Goal: Navigation & Orientation: Find specific page/section

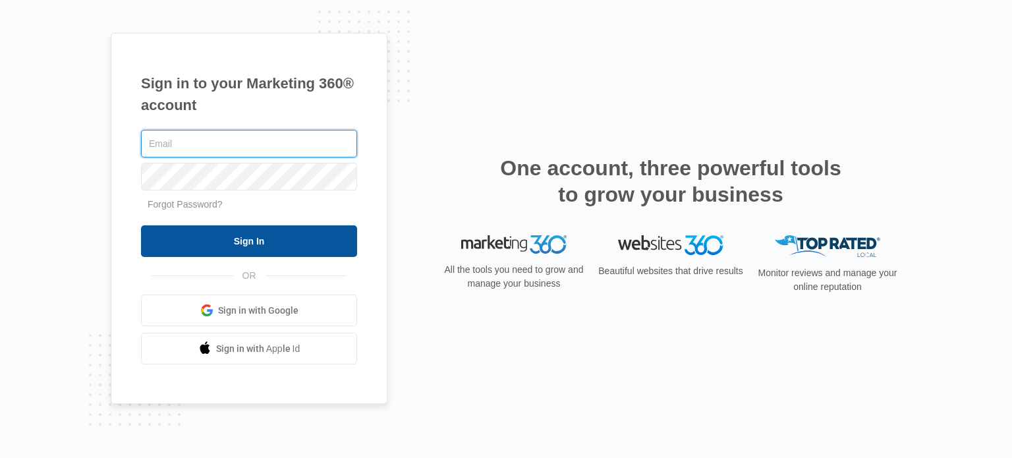
type input "[EMAIL_ADDRESS][DOMAIN_NAME]"
click at [304, 247] on input "Sign In" at bounding box center [249, 241] width 216 height 32
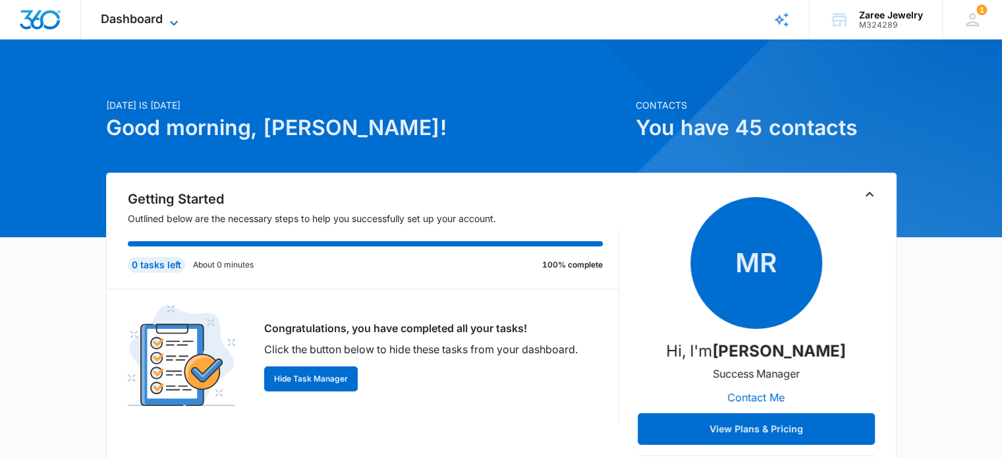
click at [175, 20] on icon at bounding box center [174, 23] width 16 height 16
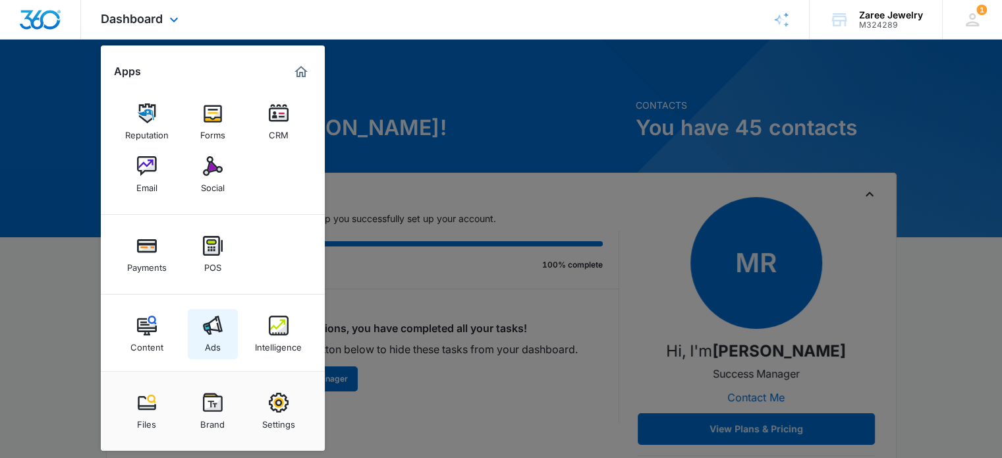
click at [208, 335] on div "Ads" at bounding box center [213, 343] width 16 height 17
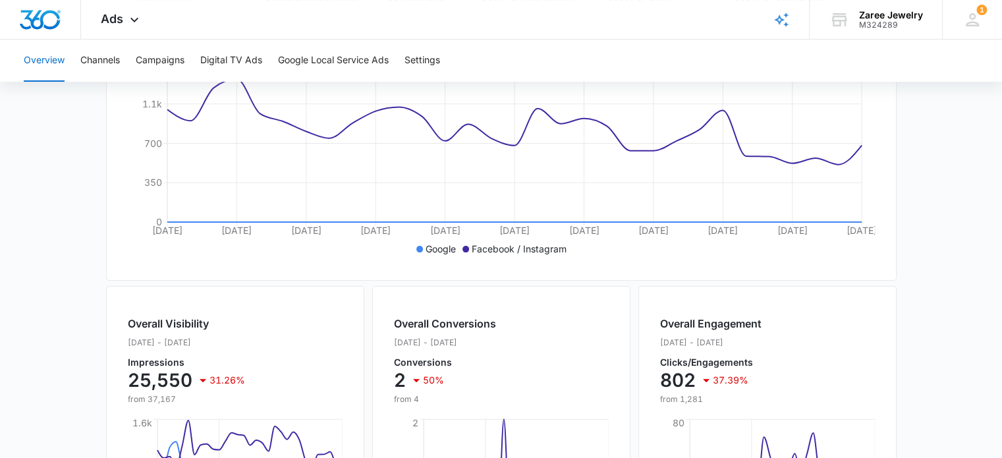
scroll to position [28, 0]
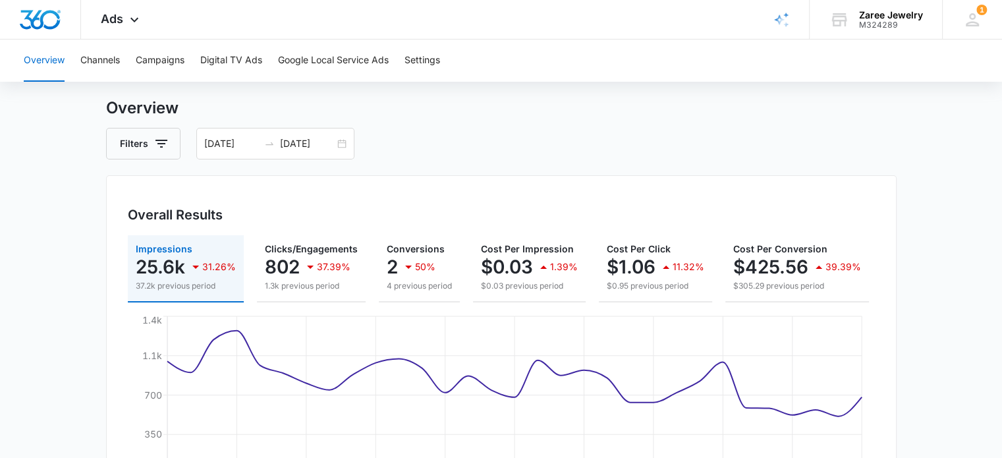
click at [121, 61] on div "Overview Channels Campaigns Digital TV Ads Google Local Service Ads Settings" at bounding box center [501, 61] width 971 height 42
click at [161, 60] on button "Campaigns" at bounding box center [160, 61] width 49 height 42
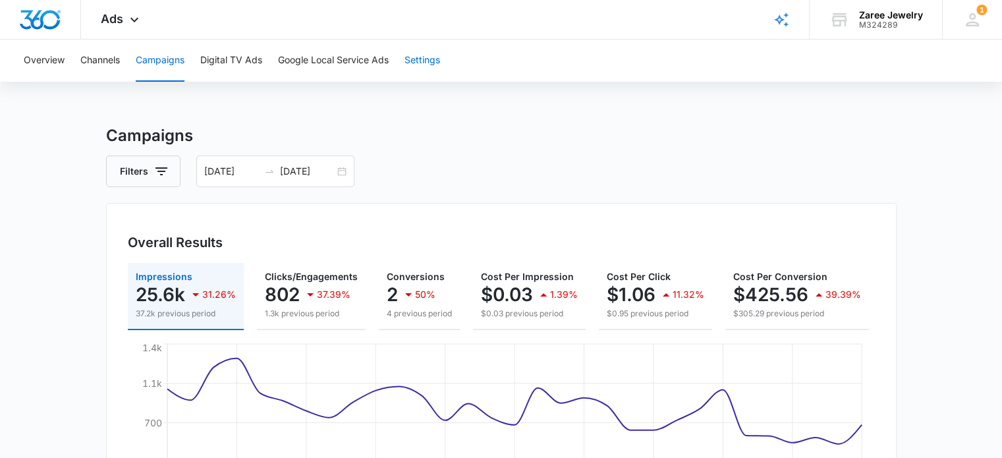
click at [433, 65] on button "Settings" at bounding box center [423, 61] width 36 height 42
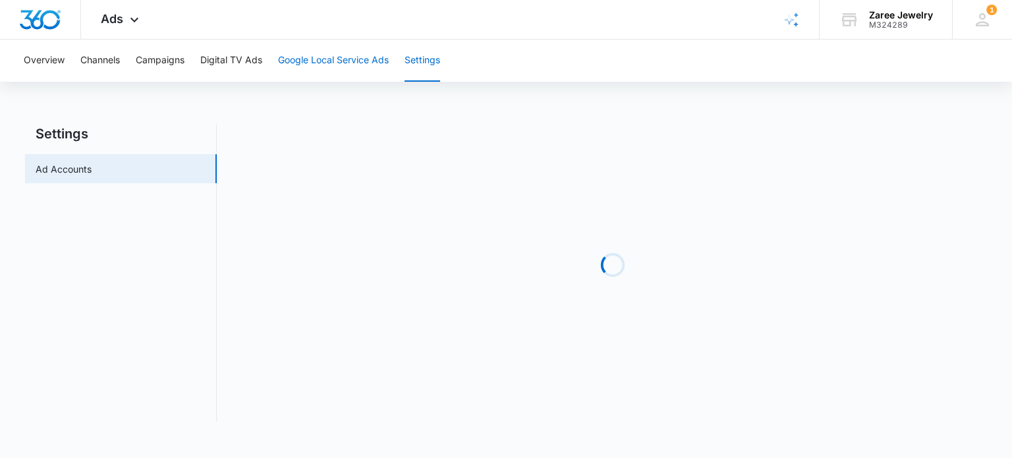
click at [374, 62] on button "Google Local Service Ads" at bounding box center [333, 61] width 111 height 42
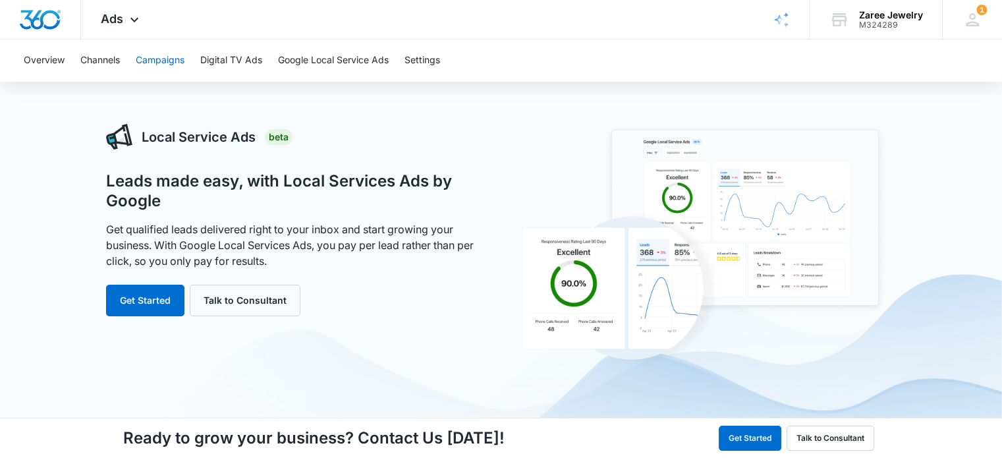
click at [167, 68] on button "Campaigns" at bounding box center [160, 61] width 49 height 42
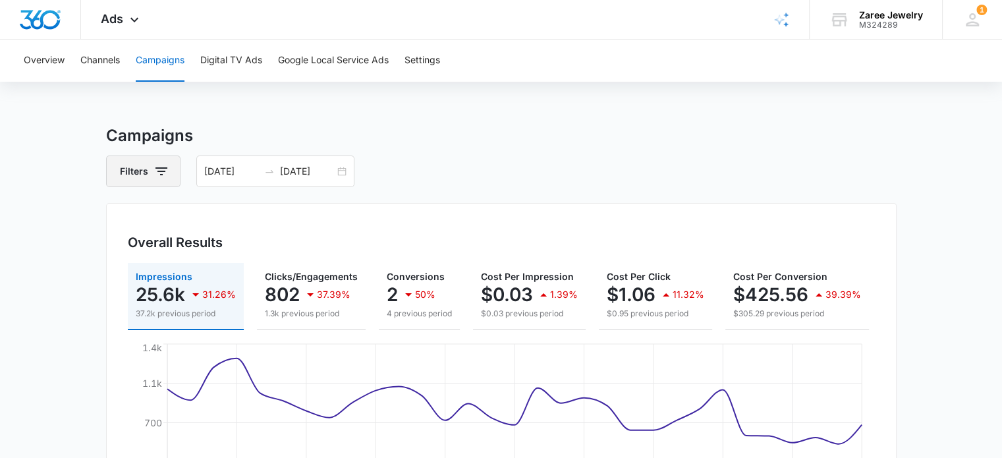
click at [159, 175] on icon "button" at bounding box center [162, 171] width 16 height 16
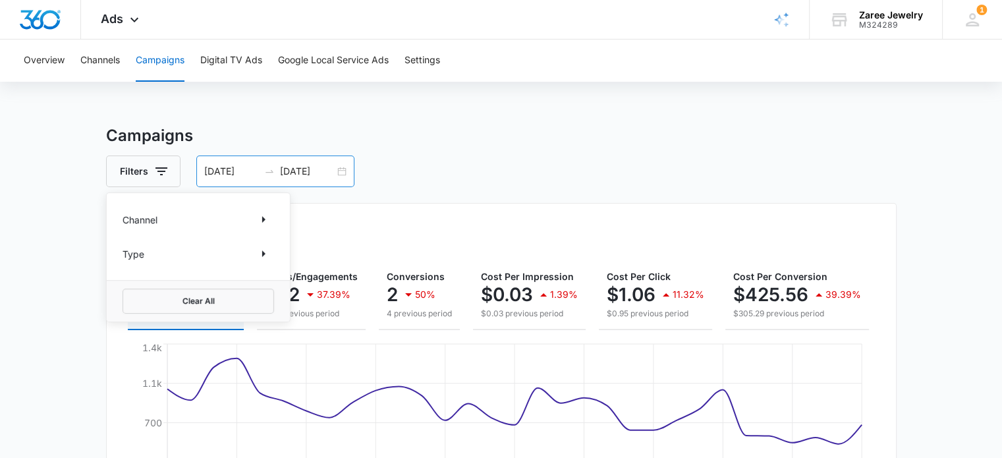
click at [345, 171] on div "08/08/2025 09/07/2025" at bounding box center [275, 171] width 158 height 32
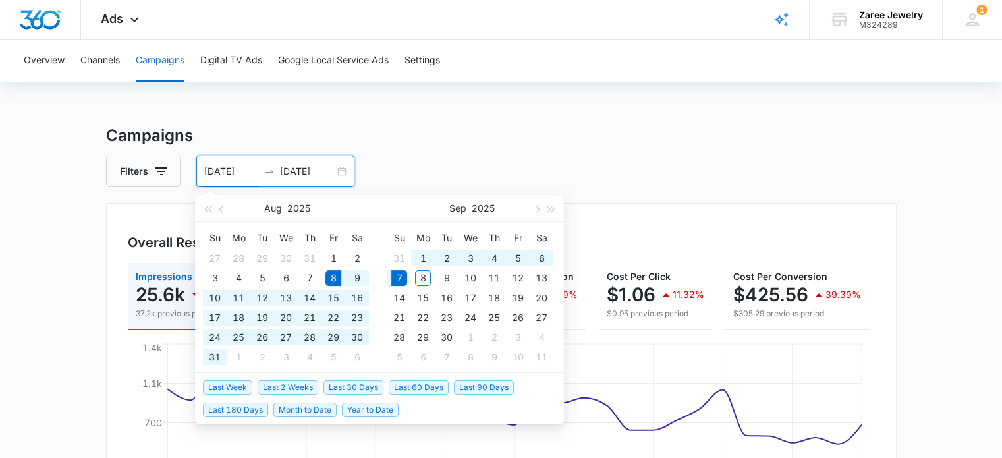
click at [345, 171] on div "08/08/2025 09/07/2025" at bounding box center [275, 171] width 158 height 32
click at [362, 411] on span "Year to Date" at bounding box center [370, 410] width 57 height 14
type input "01/01/2025"
type input "09/08/2025"
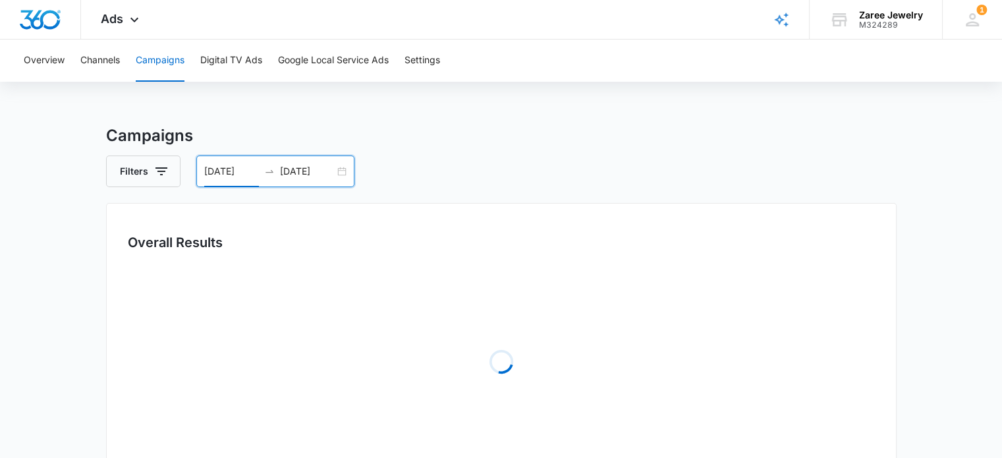
click at [603, 171] on div "Filters 01/01/2025 09/08/2025" at bounding box center [501, 171] width 791 height 32
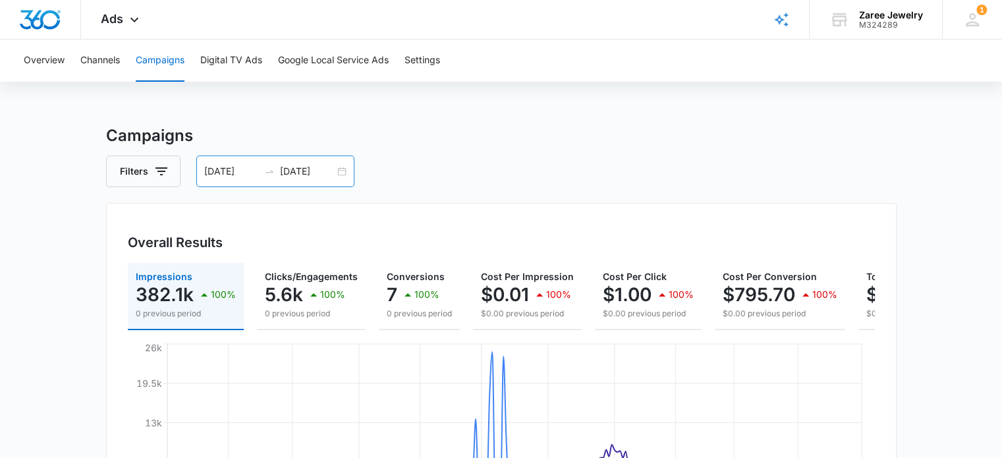
click at [259, 181] on div "01/01/2025 09/08/2025" at bounding box center [275, 171] width 158 height 32
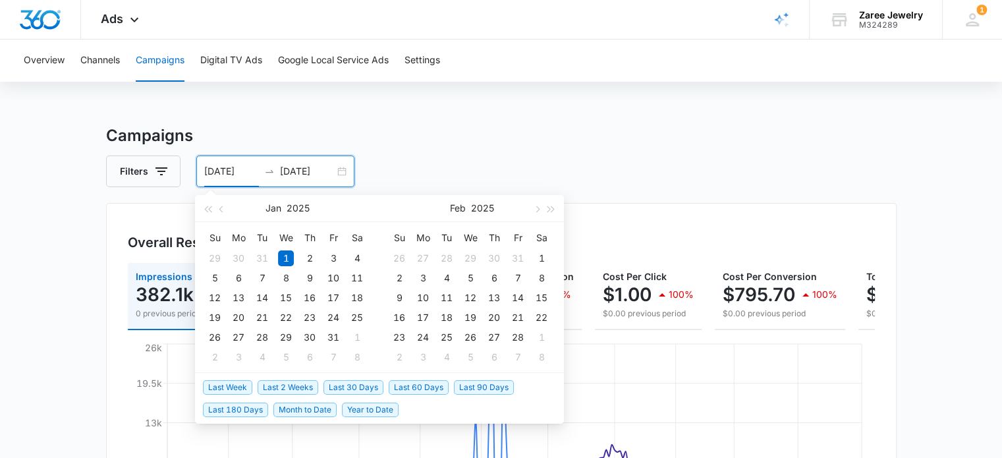
click at [304, 387] on span "Last 2 Weeks" at bounding box center [288, 387] width 61 height 14
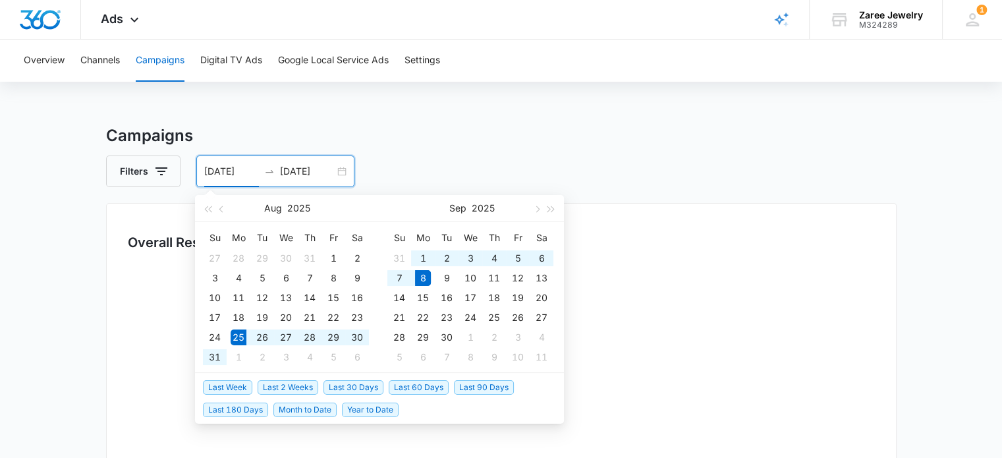
type input "08/25/2025"
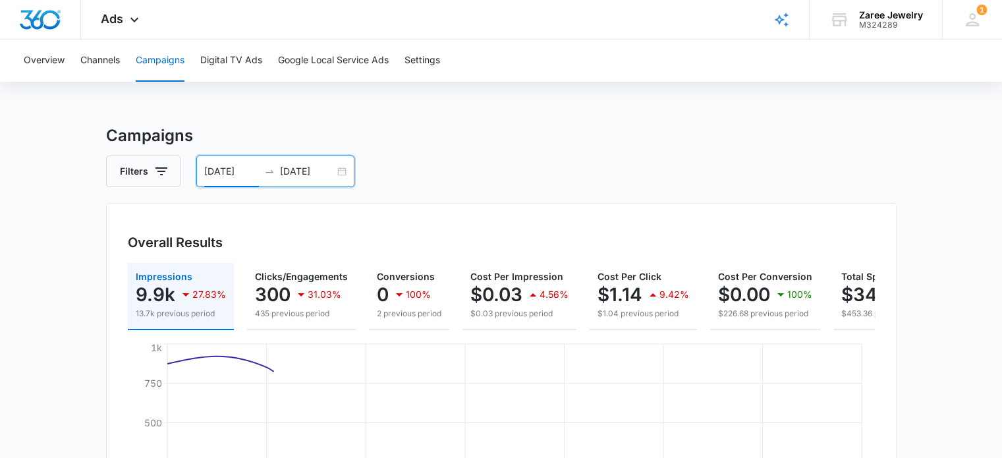
click at [125, 372] on div "Overall Results Impressions 9.9k 27.83% 13.7k previous period Clicks/Engagement…" at bounding box center [501, 381] width 791 height 357
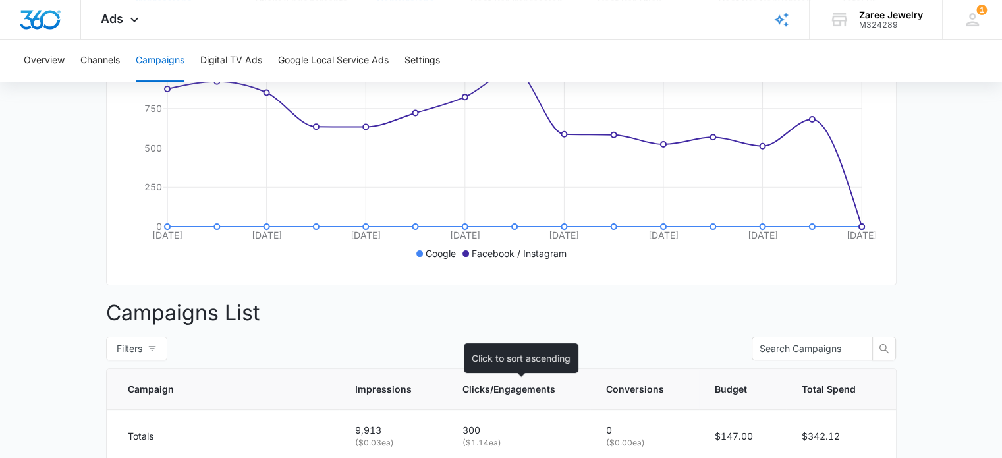
scroll to position [132, 0]
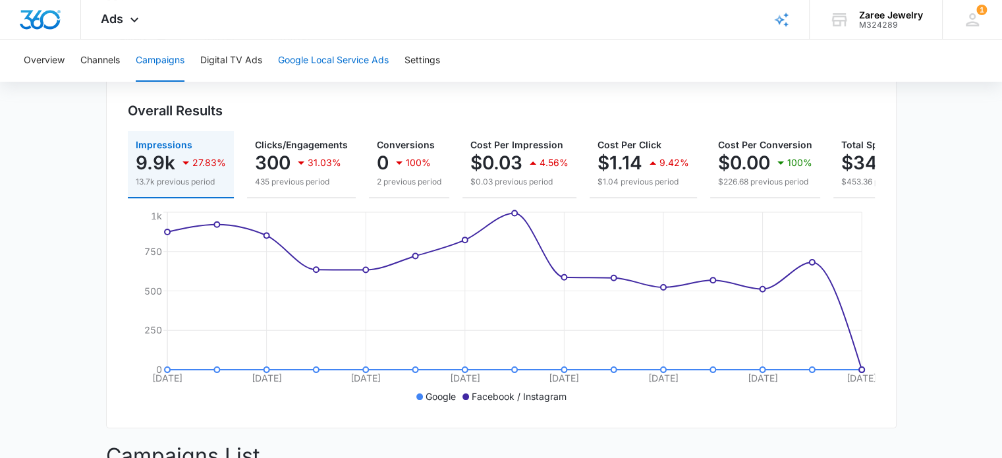
click at [335, 55] on button "Google Local Service Ads" at bounding box center [333, 61] width 111 height 42
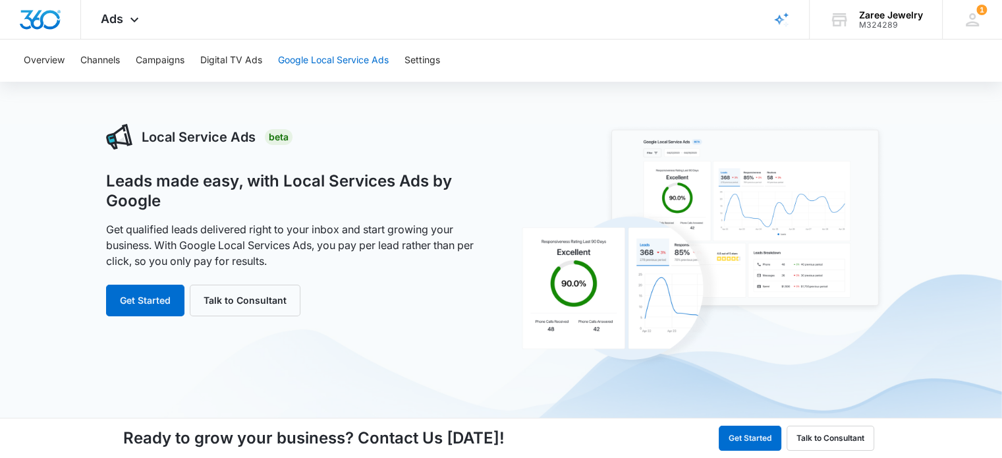
click at [351, 63] on button "Google Local Service Ads" at bounding box center [333, 61] width 111 height 42
click at [243, 64] on button "Digital TV Ads" at bounding box center [231, 61] width 62 height 42
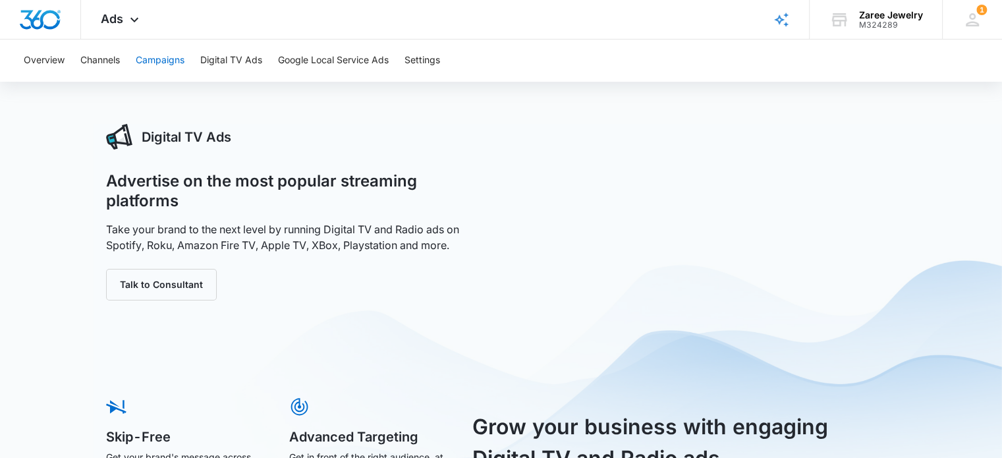
click at [163, 60] on button "Campaigns" at bounding box center [160, 61] width 49 height 42
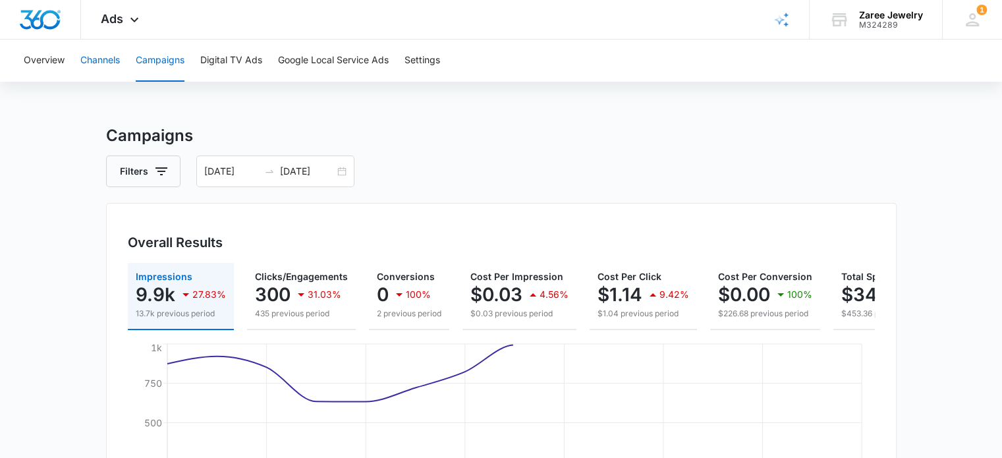
click at [103, 62] on button "Channels" at bounding box center [100, 61] width 40 height 42
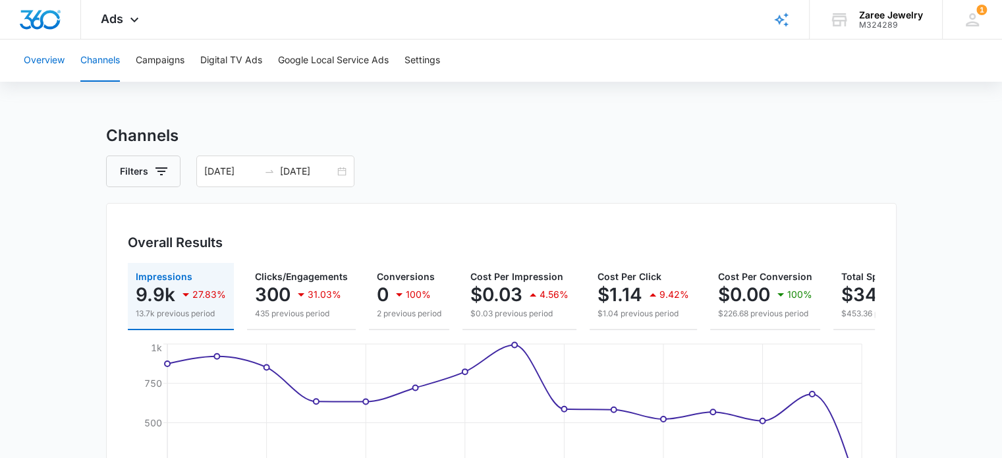
click at [49, 65] on button "Overview" at bounding box center [44, 61] width 41 height 42
click at [170, 65] on button "Campaigns" at bounding box center [160, 61] width 49 height 42
click at [323, 63] on button "Google Local Service Ads" at bounding box center [333, 61] width 111 height 42
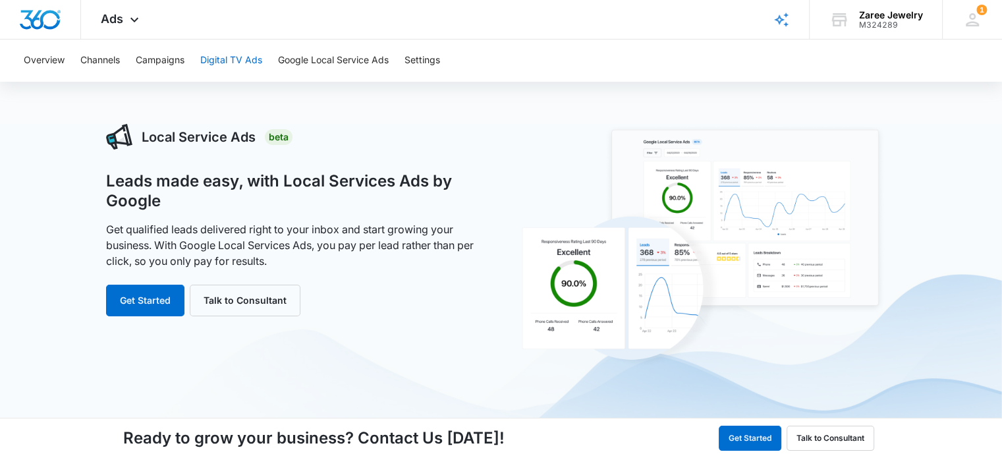
click at [256, 59] on button "Digital TV Ads" at bounding box center [231, 61] width 62 height 42
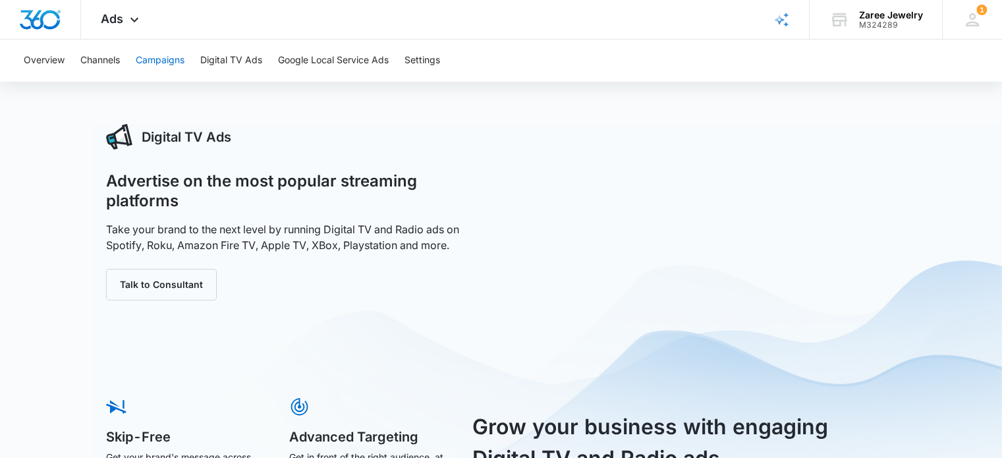
click at [171, 65] on button "Campaigns" at bounding box center [160, 61] width 49 height 42
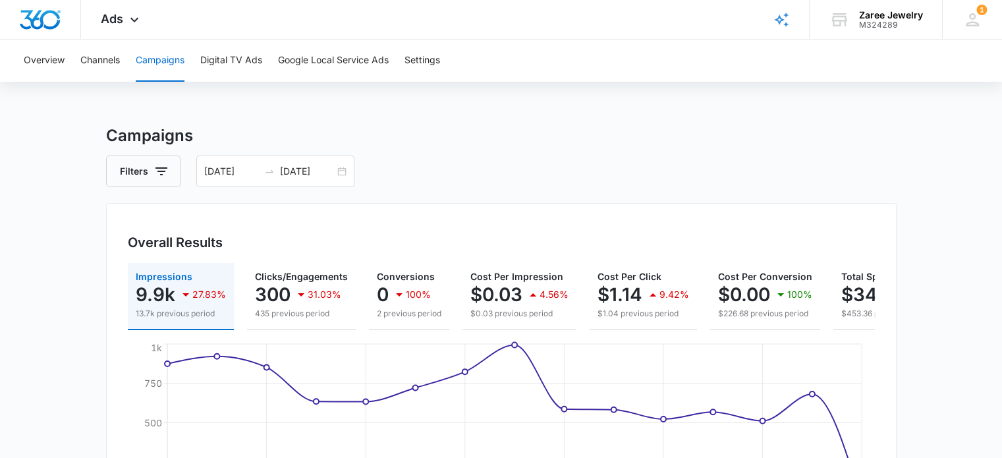
scroll to position [0, 102]
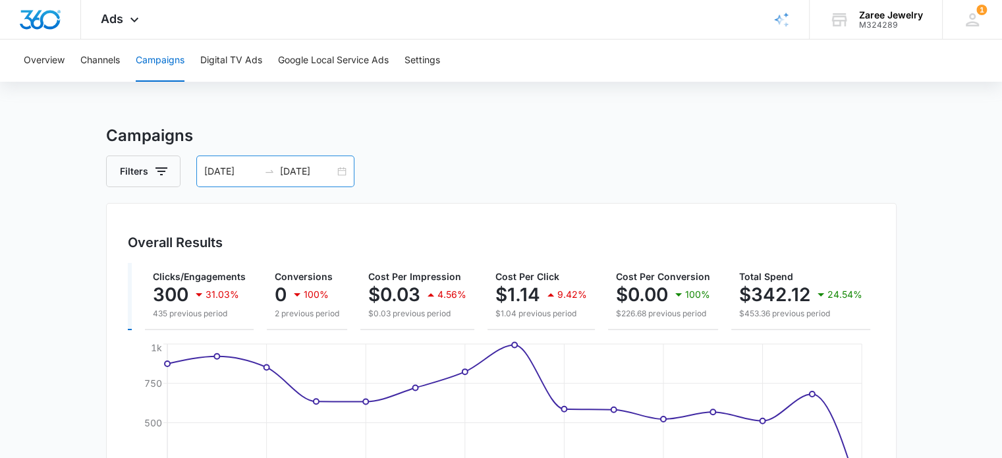
click at [341, 171] on div "08/25/2025 09/08/2025" at bounding box center [275, 171] width 158 height 32
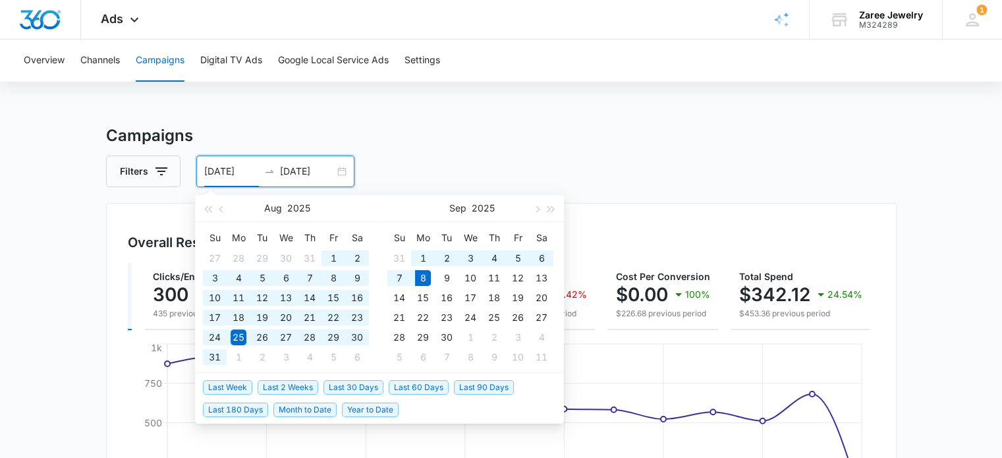
drag, startPoint x: 377, startPoint y: 410, endPoint x: 378, endPoint y: 401, distance: 8.6
click at [376, 410] on span "Year to Date" at bounding box center [370, 410] width 57 height 14
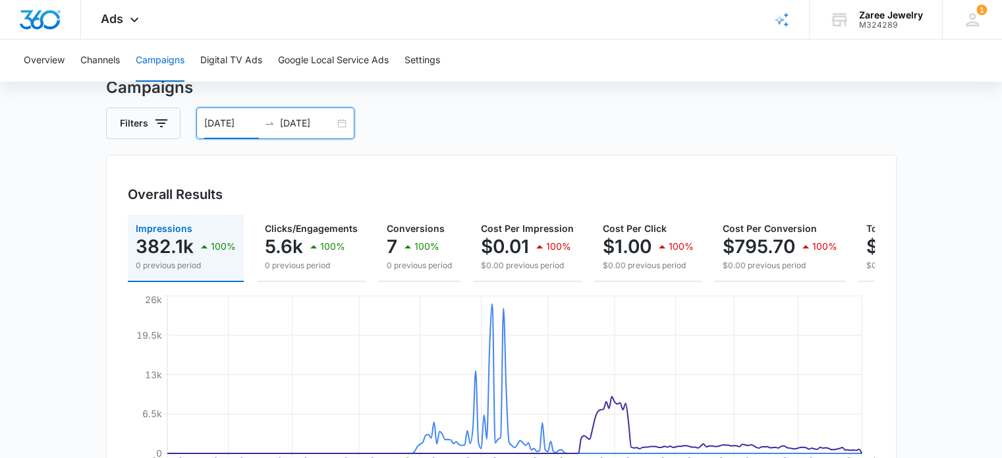
scroll to position [0, 0]
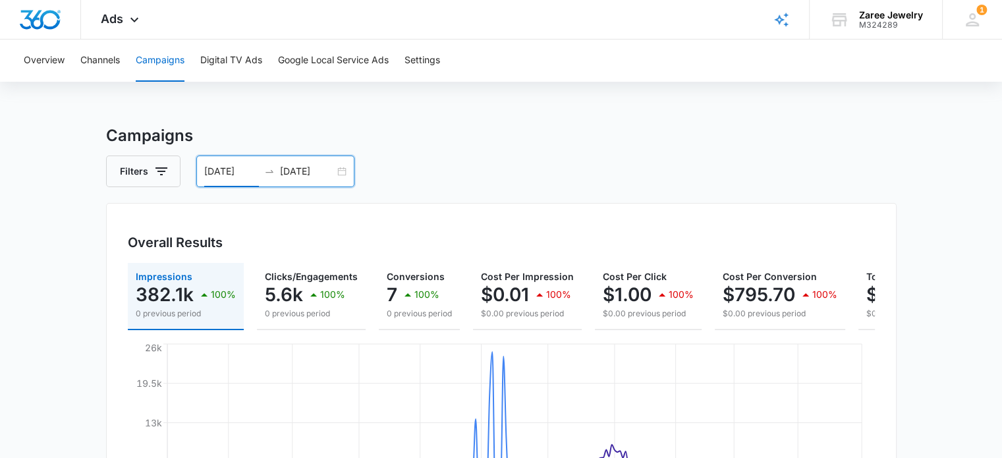
click at [264, 174] on icon "swap-right" at bounding box center [269, 171] width 11 height 11
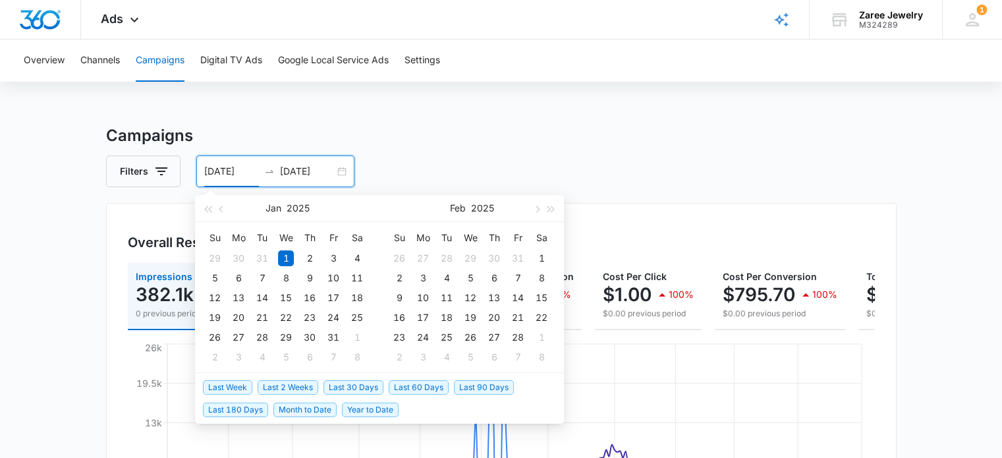
click at [307, 388] on span "Last 2 Weeks" at bounding box center [288, 387] width 61 height 14
type input "08/25/2025"
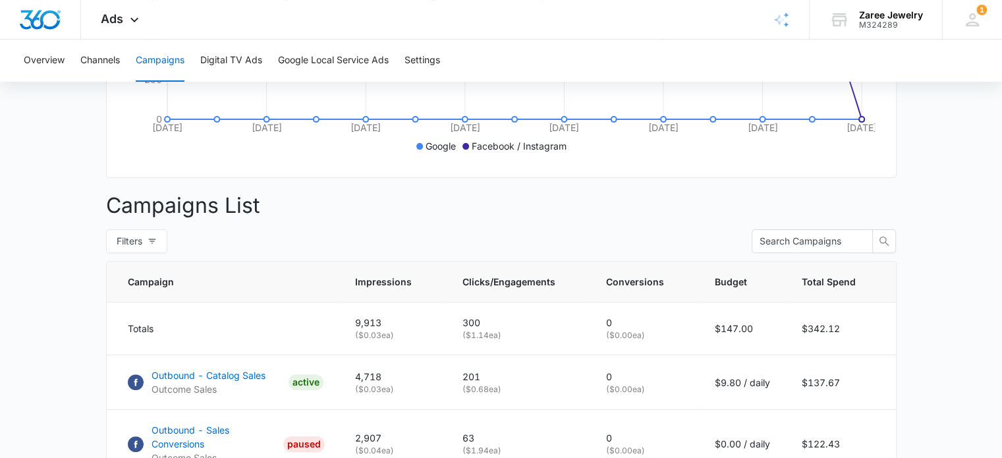
scroll to position [350, 0]
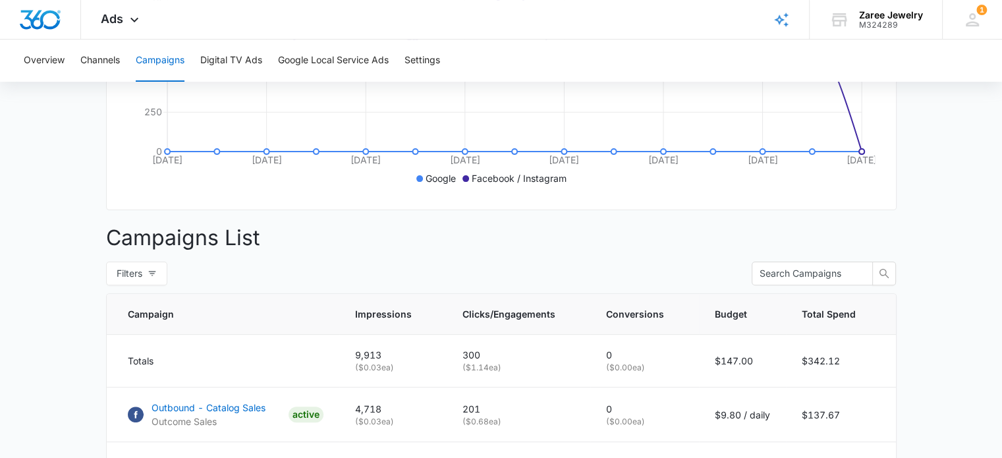
click at [437, 185] on p "Google" at bounding box center [441, 178] width 30 height 14
click at [417, 182] on icon at bounding box center [419, 178] width 7 height 7
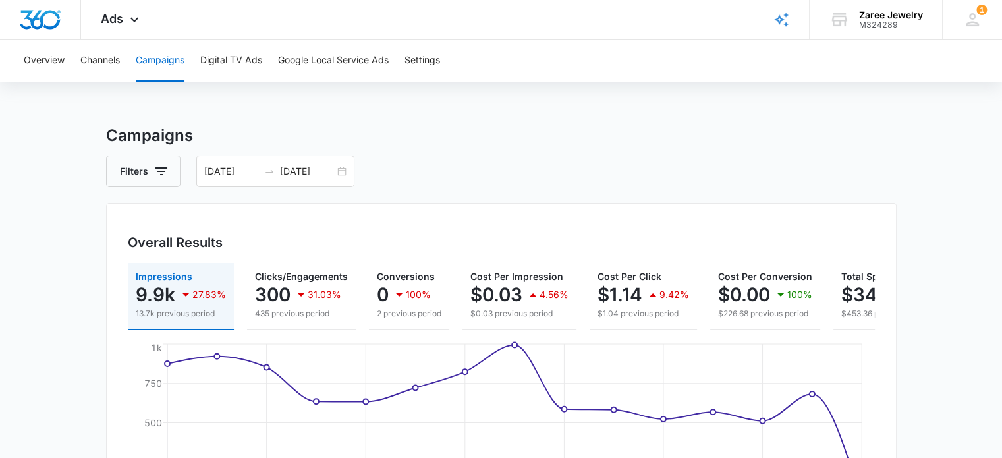
scroll to position [0, 0]
click at [121, 20] on span "Ads" at bounding box center [112, 19] width 22 height 14
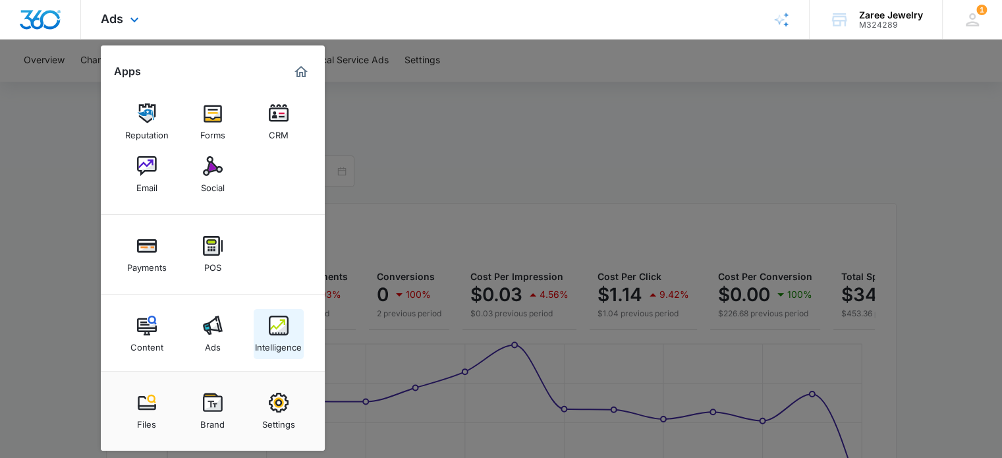
click at [293, 339] on div "Intelligence" at bounding box center [278, 343] width 47 height 17
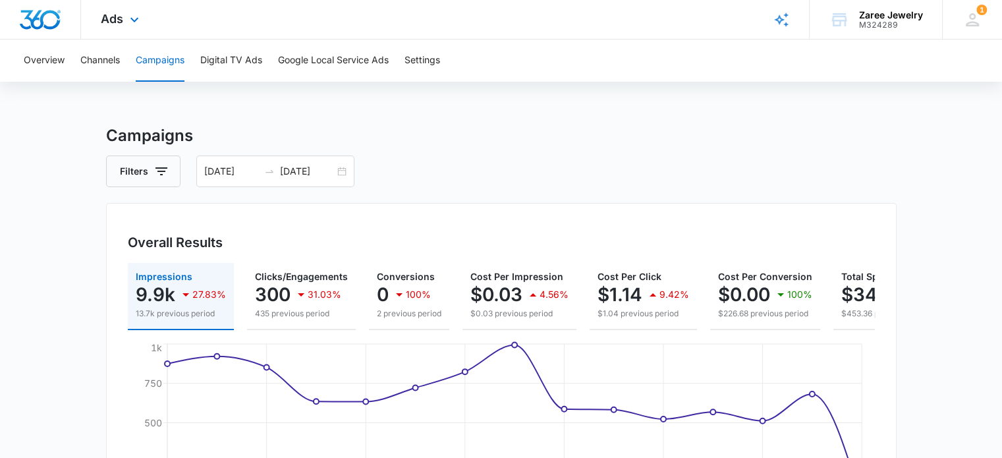
click at [123, 20] on div "Ads Apps Reputation Forms CRM Email Social Payments POS Content Ads Intelligenc…" at bounding box center [121, 19] width 81 height 39
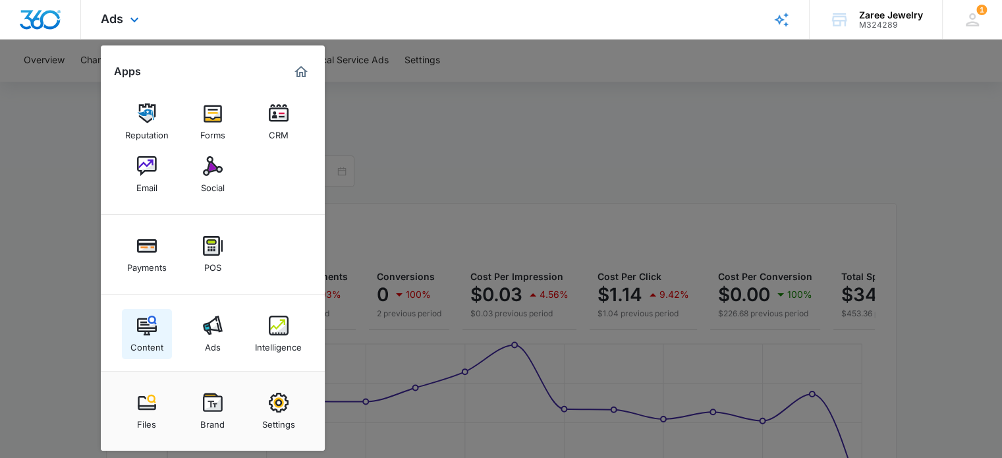
click at [149, 343] on div "Content" at bounding box center [146, 343] width 33 height 17
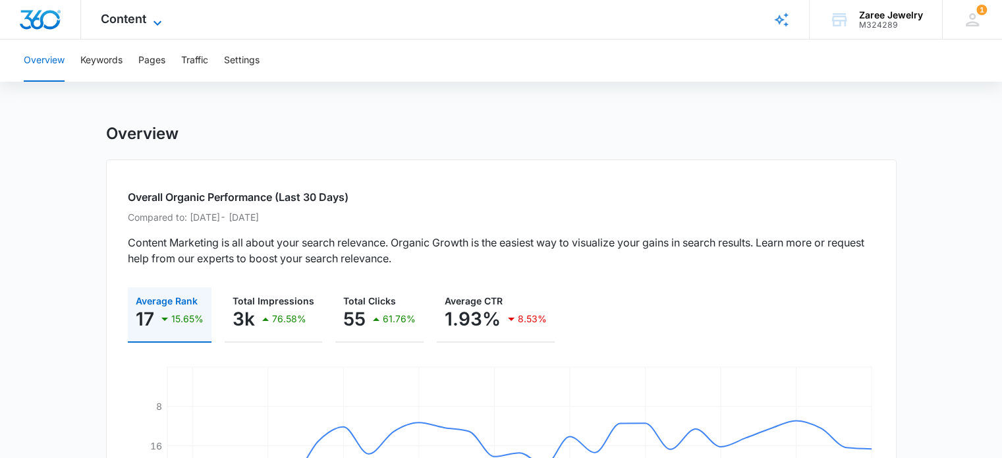
click at [136, 15] on span "Content" at bounding box center [123, 19] width 45 height 14
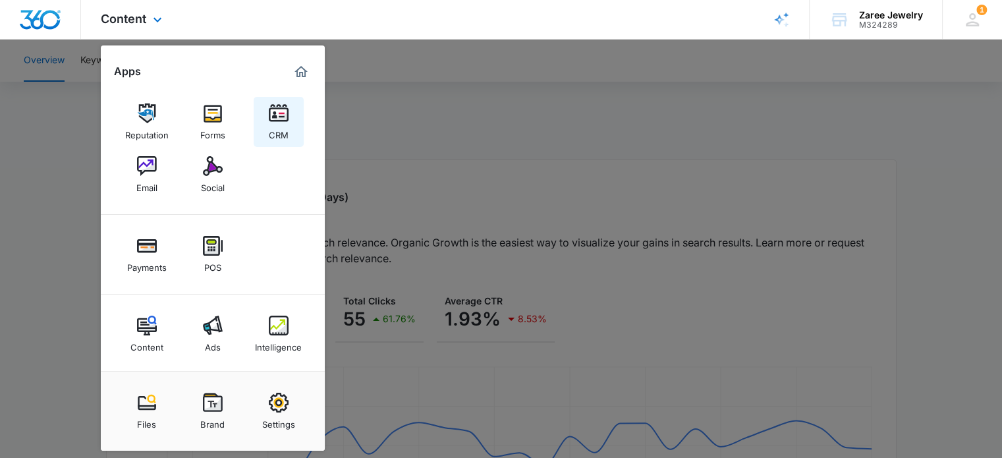
click at [288, 127] on link "CRM" at bounding box center [279, 122] width 50 height 50
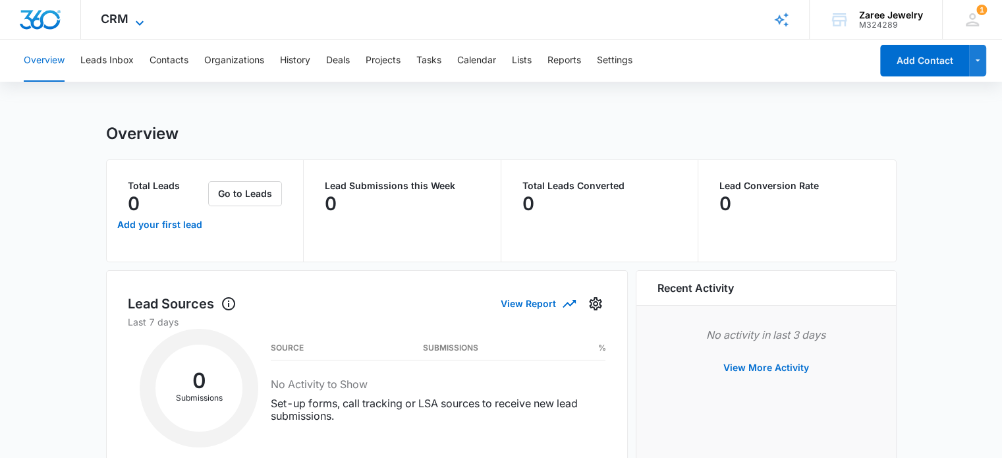
click at [141, 12] on div "CRM Apps Reputation Forms CRM Email Social Payments POS Content Ads Intelligenc…" at bounding box center [124, 19] width 86 height 39
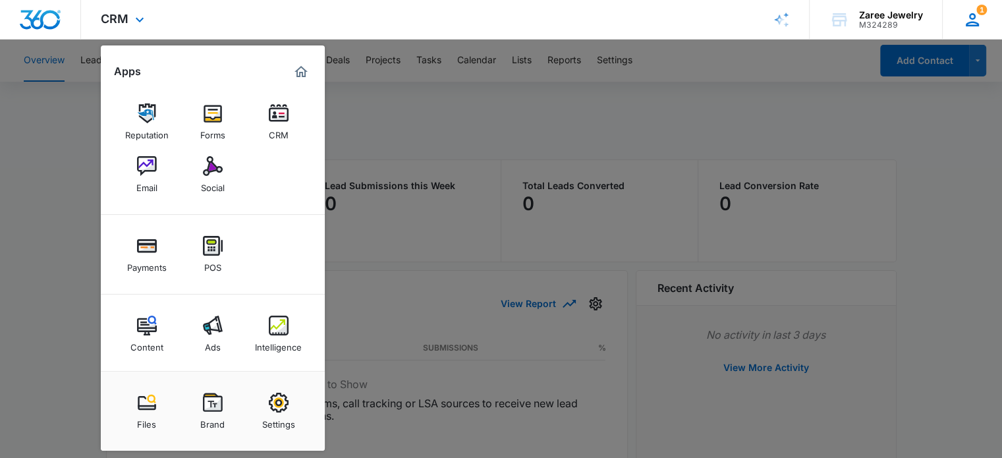
click at [970, 16] on icon at bounding box center [972, 19] width 13 height 13
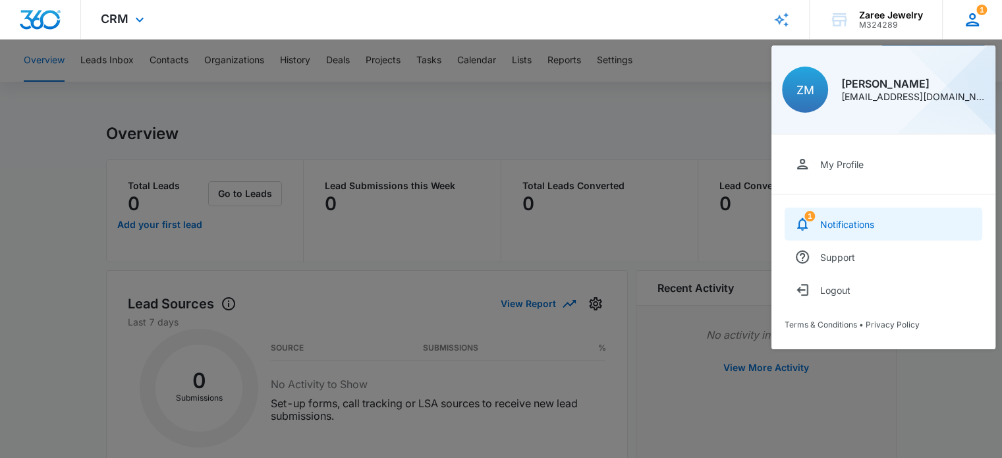
click at [855, 217] on link "1 Notifications" at bounding box center [884, 224] width 198 height 33
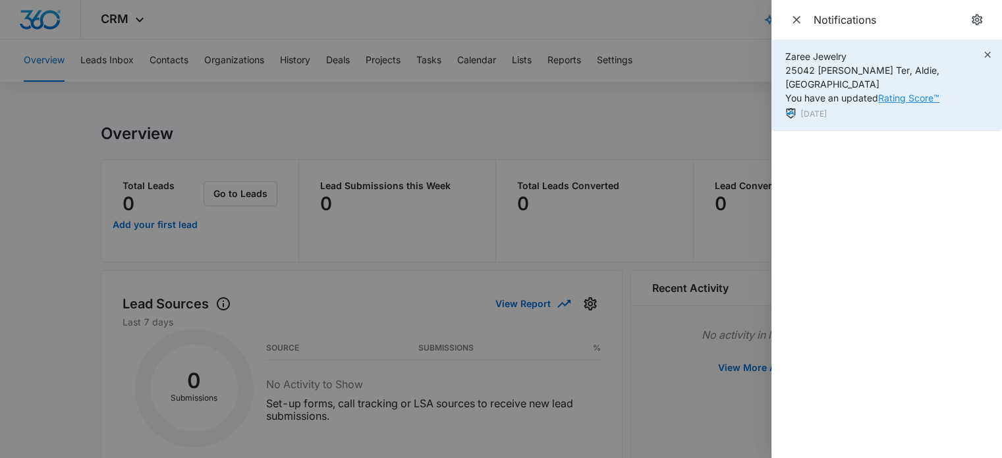
click at [886, 92] on link "Rating Score™" at bounding box center [908, 97] width 61 height 11
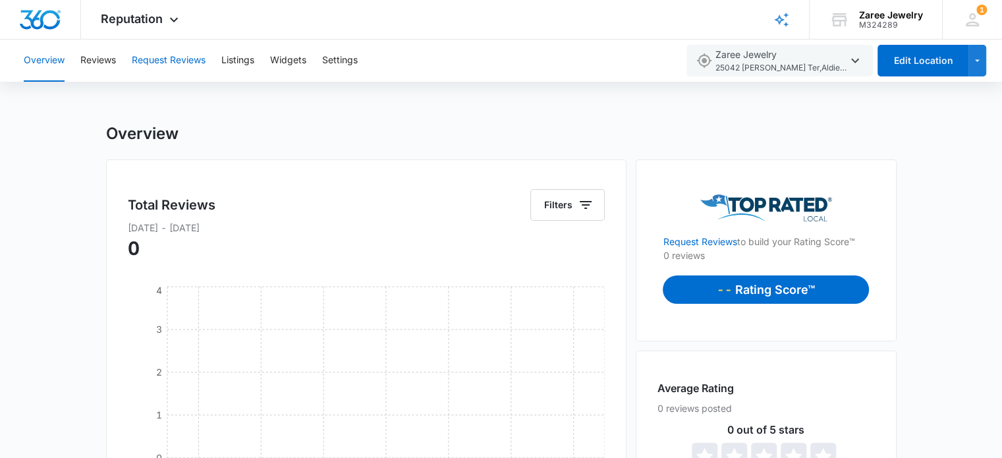
click at [168, 63] on button "Request Reviews" at bounding box center [169, 61] width 74 height 42
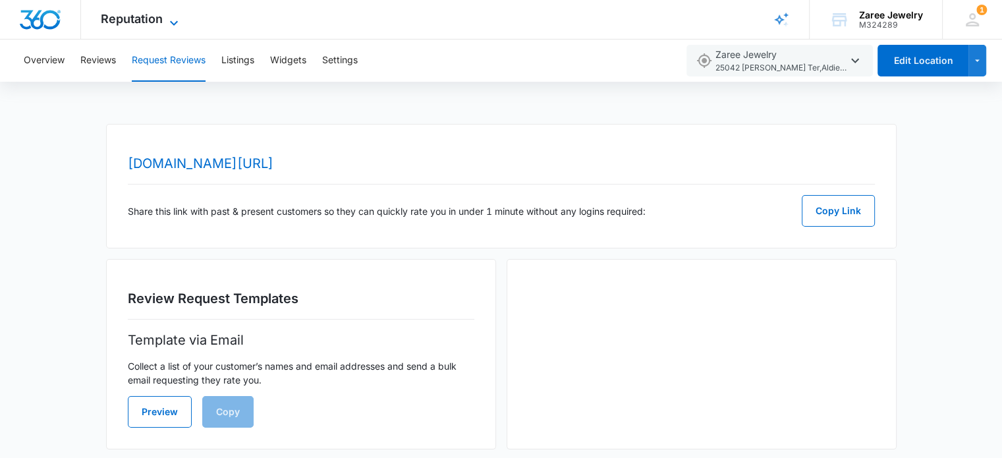
click at [177, 23] on icon at bounding box center [174, 23] width 16 height 16
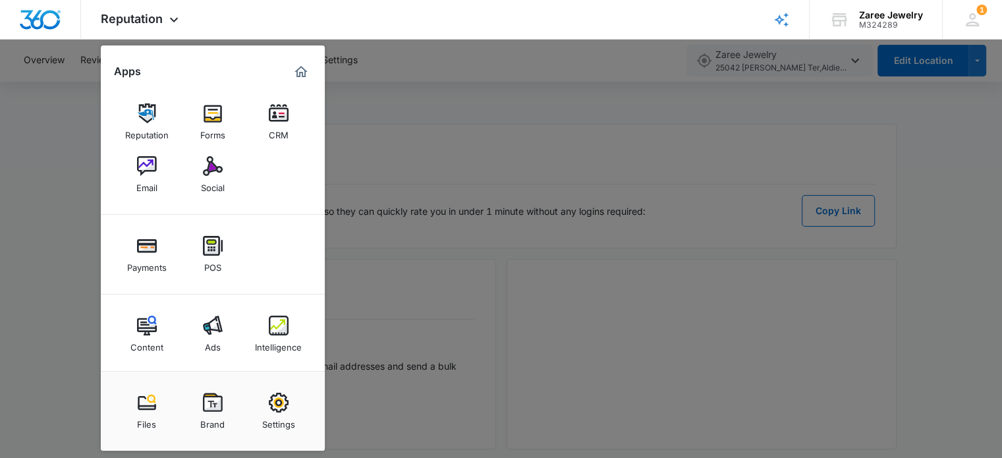
click at [148, 179] on div "Email" at bounding box center [146, 184] width 21 height 17
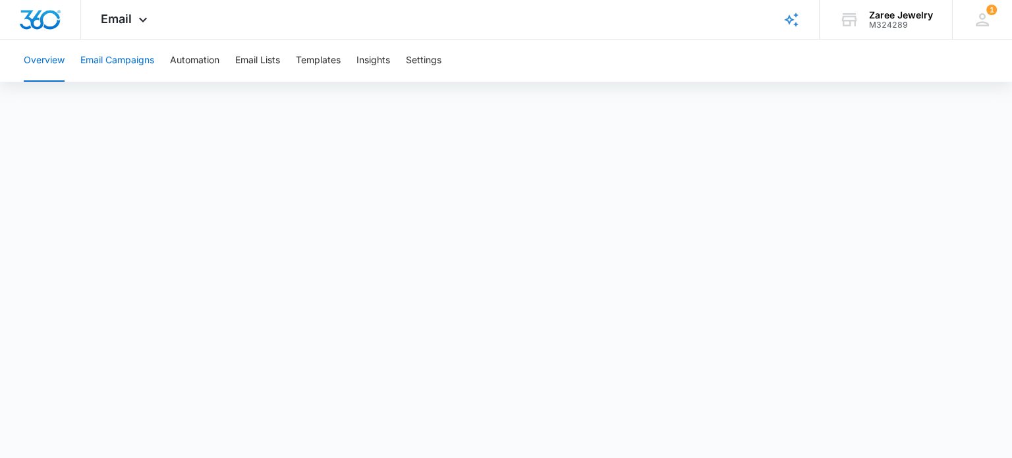
click at [134, 57] on button "Email Campaigns" at bounding box center [117, 61] width 74 height 42
